Goal: Information Seeking & Learning: Learn about a topic

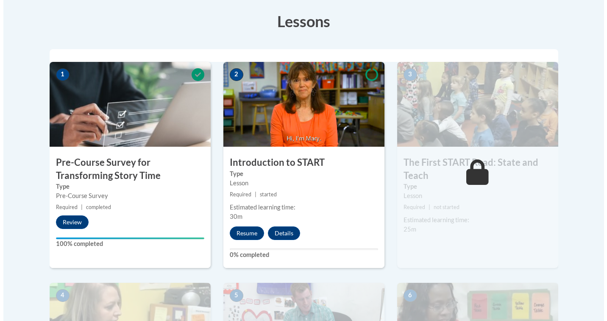
scroll to position [238, 0]
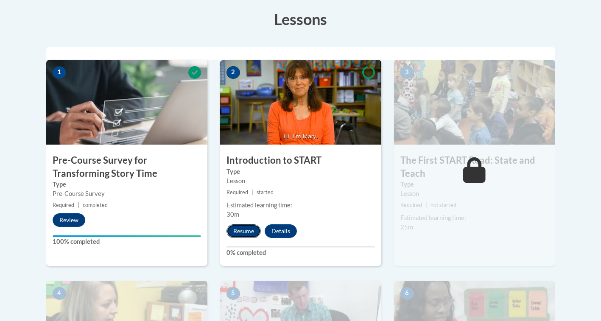
click at [246, 231] on button "Resume" at bounding box center [243, 231] width 34 height 14
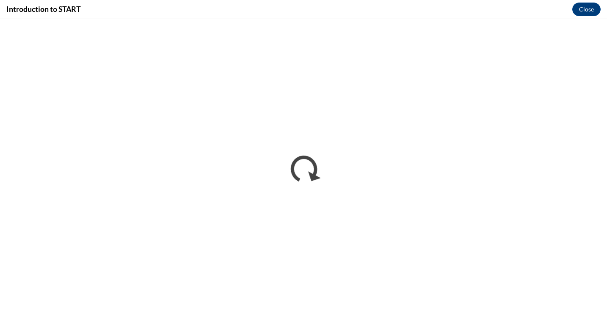
scroll to position [0, 0]
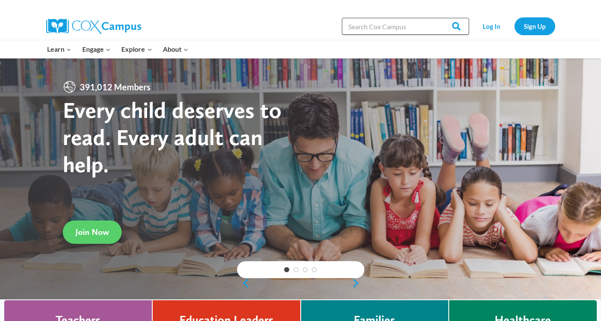
click at [367, 29] on input "Search in [URL][DOMAIN_NAME]" at bounding box center [405, 26] width 127 height 17
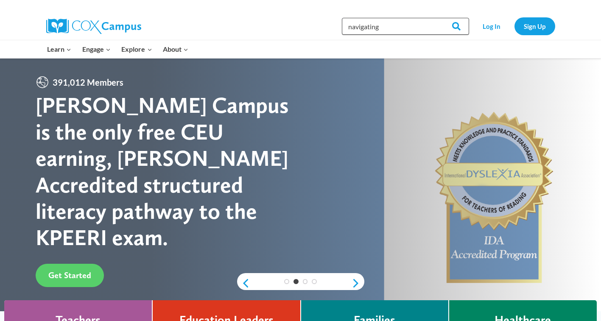
type input "navigating"
click at [436, 18] on input "Search" at bounding box center [452, 26] width 33 height 17
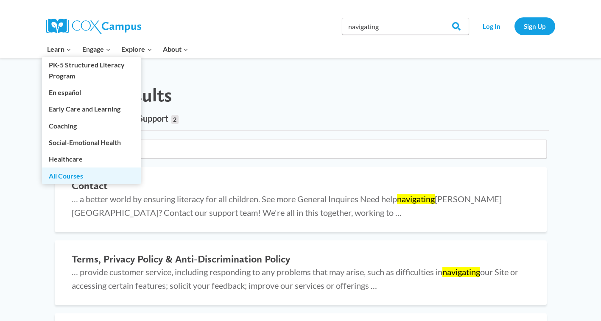
click at [96, 181] on link "All Courses" at bounding box center [91, 175] width 99 height 16
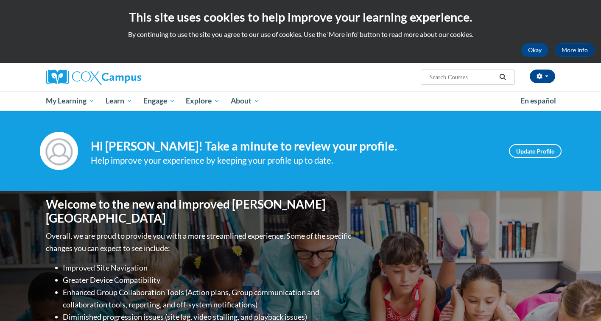
click at [432, 79] on input "Search..." at bounding box center [462, 77] width 68 height 10
type input "navigating"
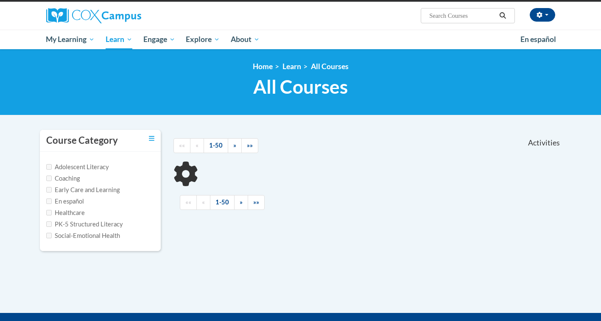
scroll to position [127, 0]
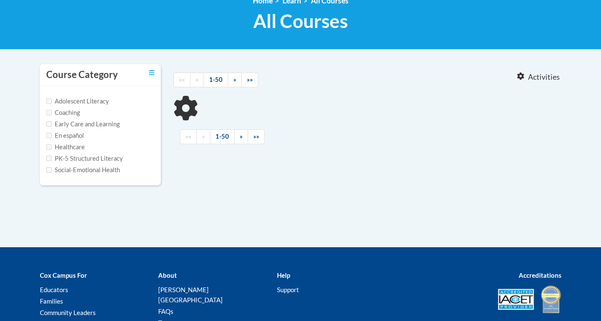
type input "navigating"
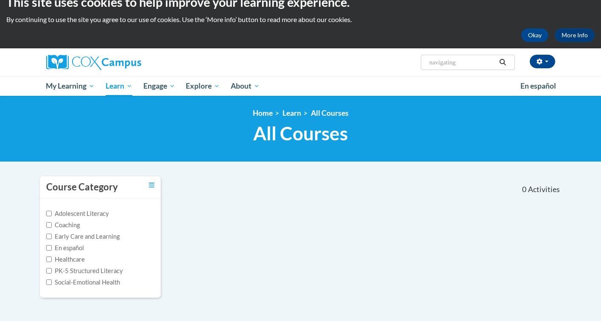
scroll to position [0, 0]
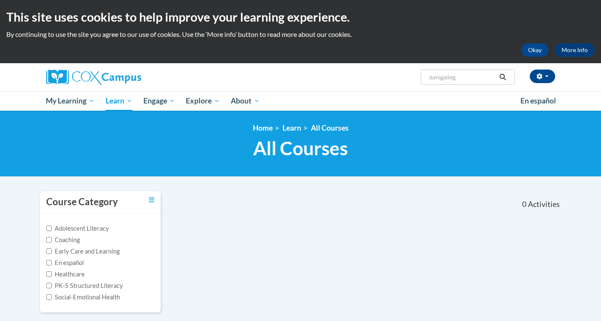
drag, startPoint x: 462, startPoint y: 81, endPoint x: 367, endPoint y: 94, distance: 95.0
click at [387, 81] on div "madison morris (Eastern Daylight Time GMT-0400 ) My Profile Inbox My Transcript…" at bounding box center [388, 74] width 348 height 22
click at [459, 75] on input "Search..." at bounding box center [462, 77] width 68 height 10
type input "monitoring"
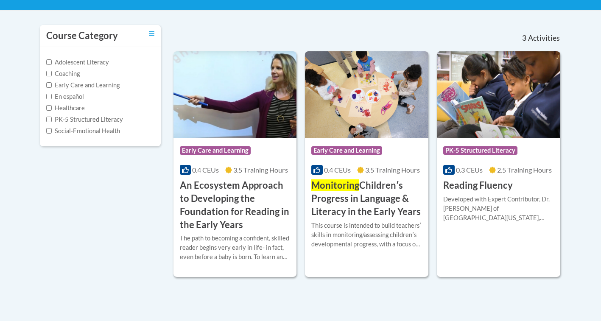
scroll to position [170, 0]
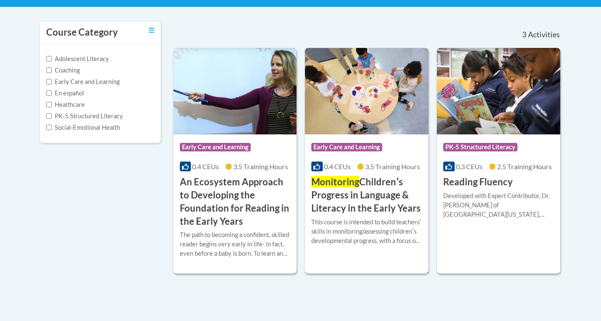
click at [342, 184] on span "Monitoring" at bounding box center [335, 181] width 48 height 11
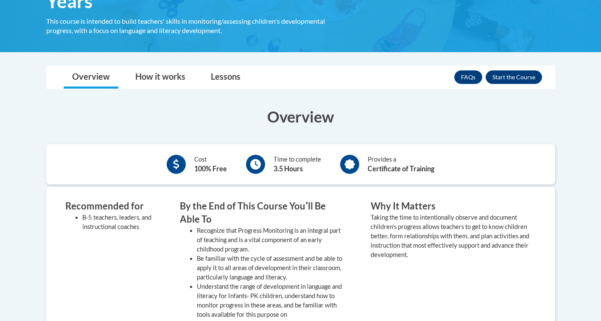
scroll to position [212, 0]
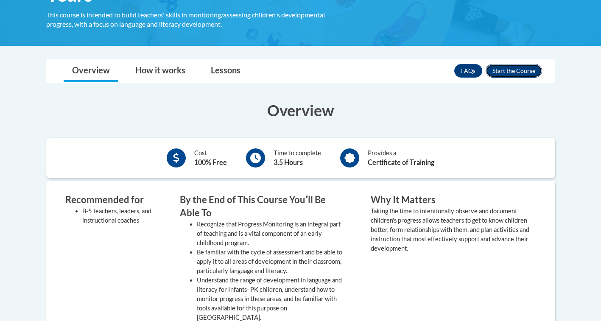
click at [513, 70] on button "Enroll" at bounding box center [513, 71] width 56 height 14
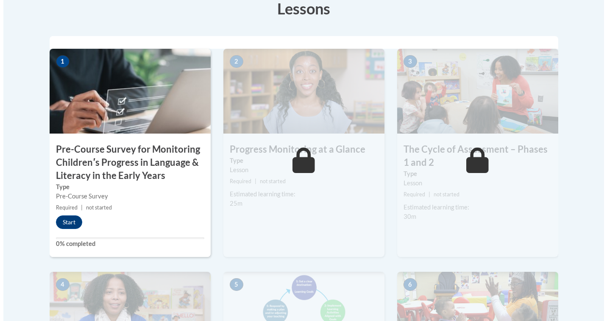
scroll to position [297, 0]
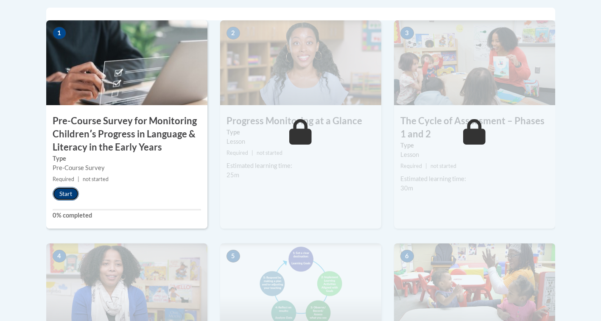
click at [63, 193] on button "Start" at bounding box center [66, 194] width 26 height 14
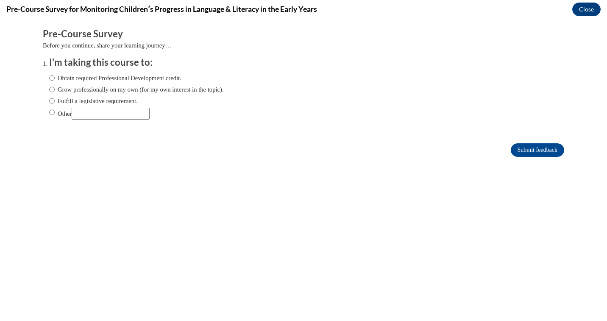
scroll to position [0, 0]
click at [92, 89] on label "Grow professionally on my own (for my own interest in the topic)." at bounding box center [136, 89] width 175 height 9
click at [55, 89] on input "Grow professionally on my own (for my own interest in the topic)." at bounding box center [52, 89] width 6 height 9
radio input "true"
click at [520, 150] on input "Submit feedback" at bounding box center [537, 150] width 53 height 14
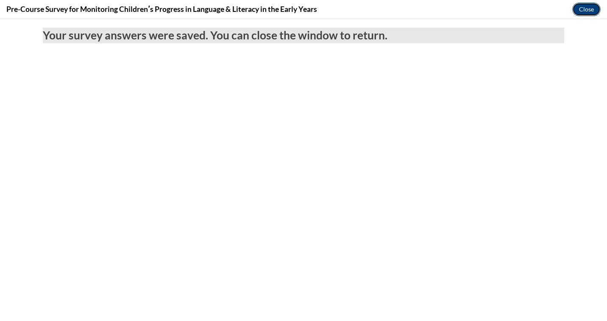
click at [586, 7] on button "Close" at bounding box center [586, 10] width 28 height 14
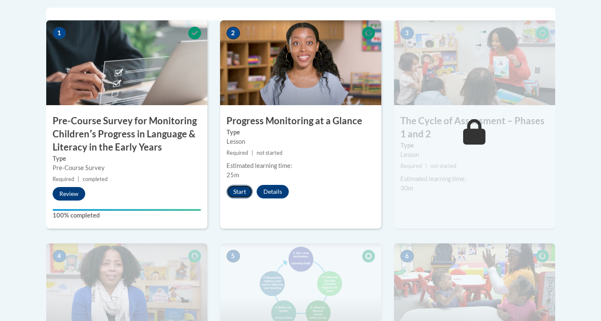
click at [242, 193] on button "Start" at bounding box center [239, 192] width 26 height 14
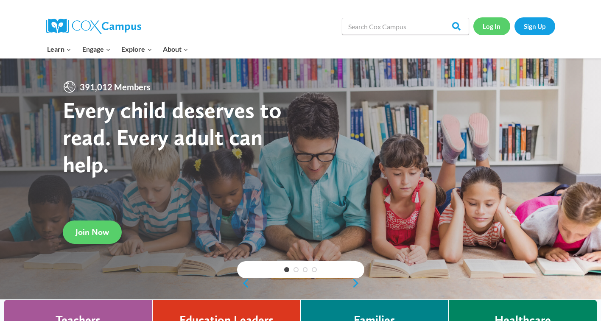
click at [487, 28] on link "Log In" at bounding box center [491, 25] width 37 height 17
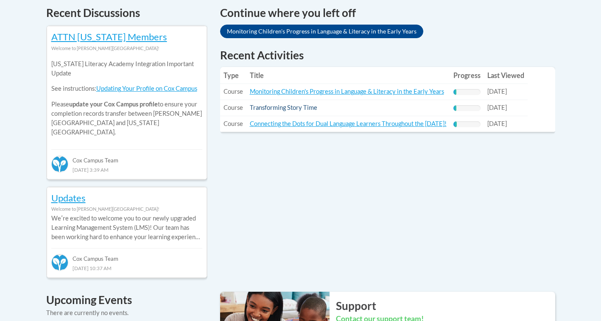
scroll to position [381, 0]
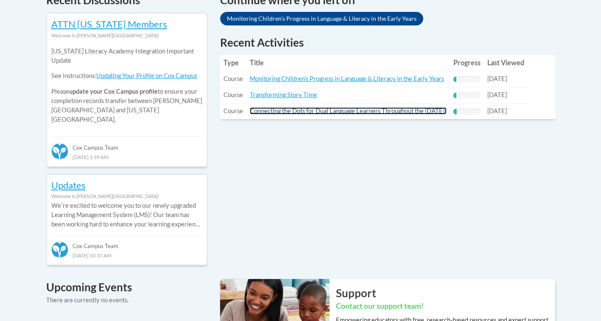
click at [291, 113] on link "Connecting the Dots for Dual Language Learners Throughout the Preschool Day!" at bounding box center [348, 110] width 197 height 7
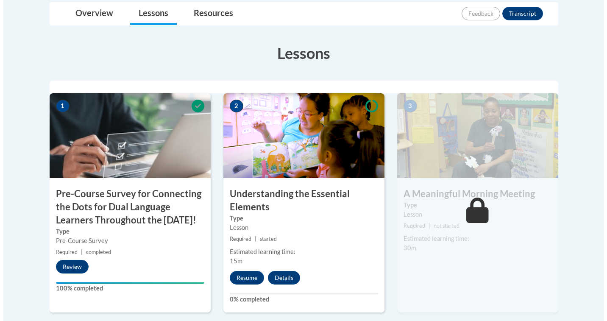
scroll to position [254, 0]
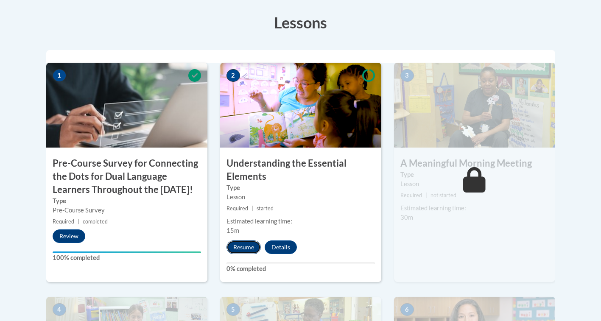
click at [254, 245] on button "Resume" at bounding box center [243, 247] width 34 height 14
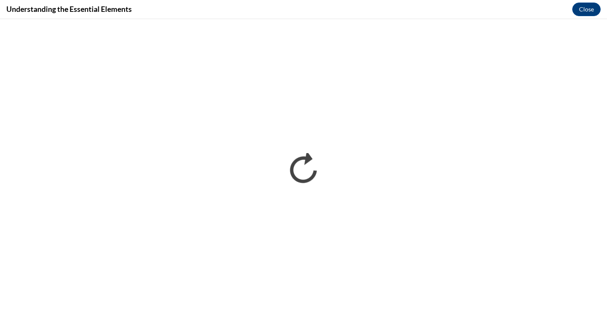
scroll to position [0, 0]
